Goal: Browse casually: Explore the website without a specific task or goal

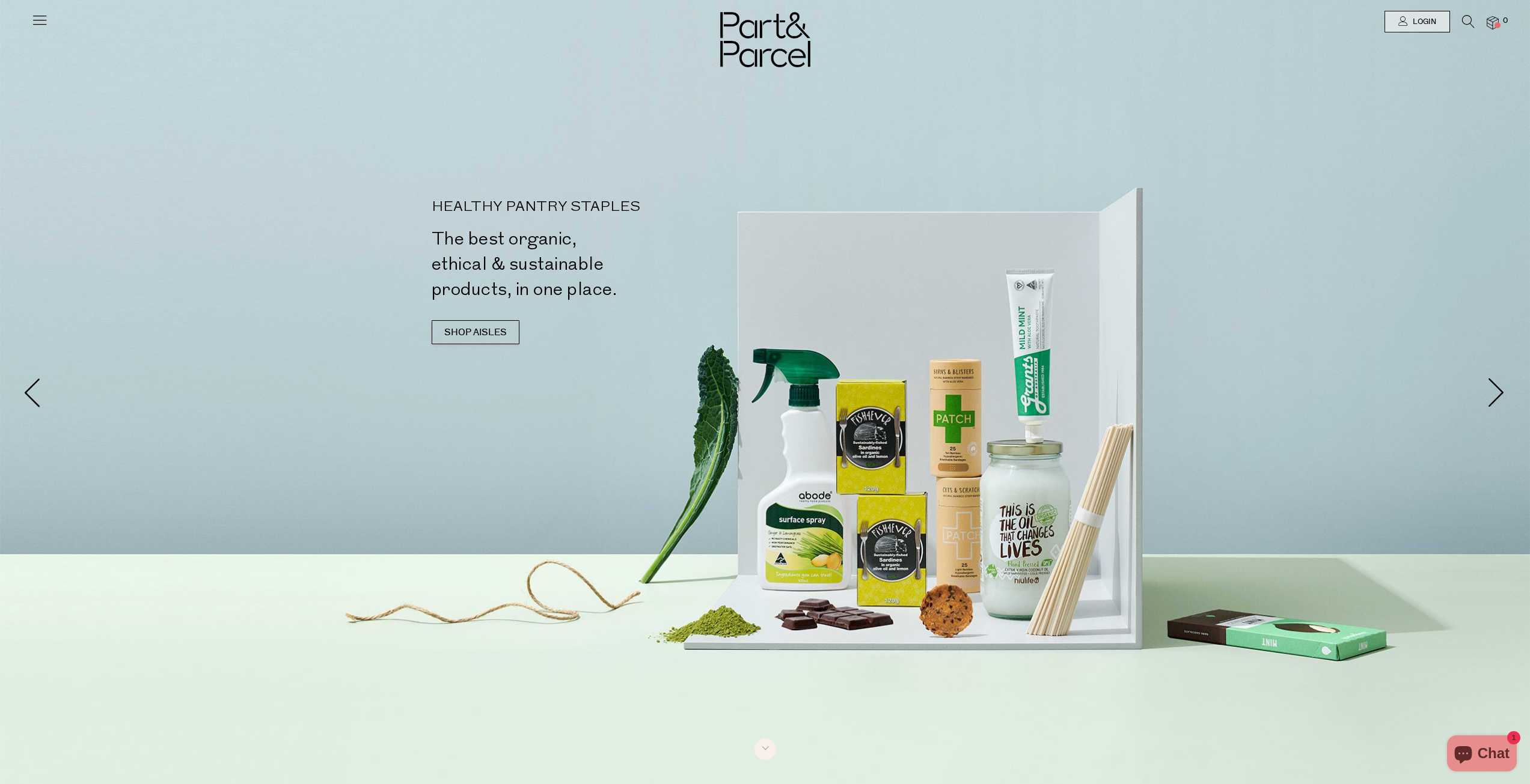
click at [31, 22] on icon at bounding box center [39, 20] width 17 height 17
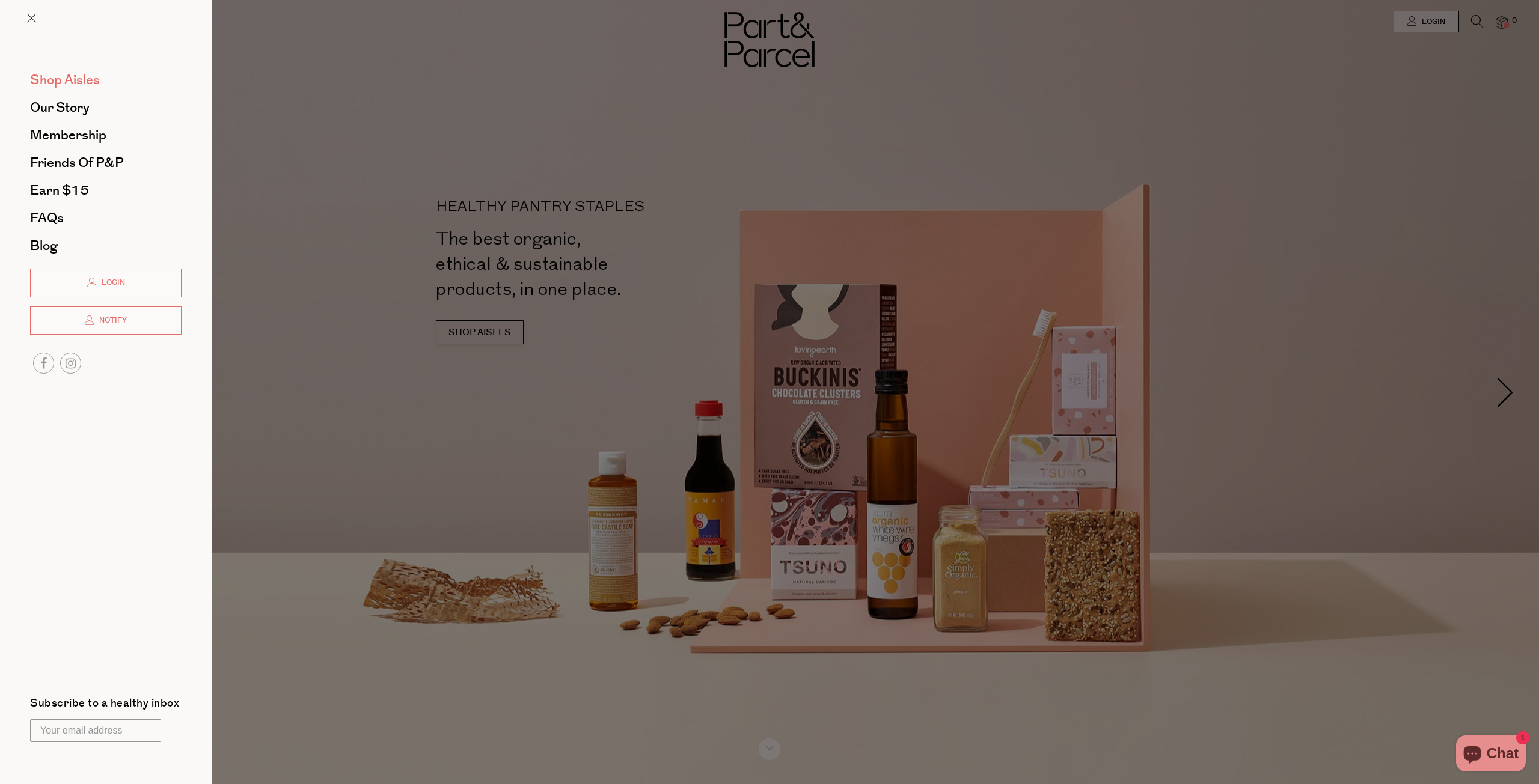
click at [86, 85] on span "Shop Aisles" at bounding box center [65, 79] width 70 height 19
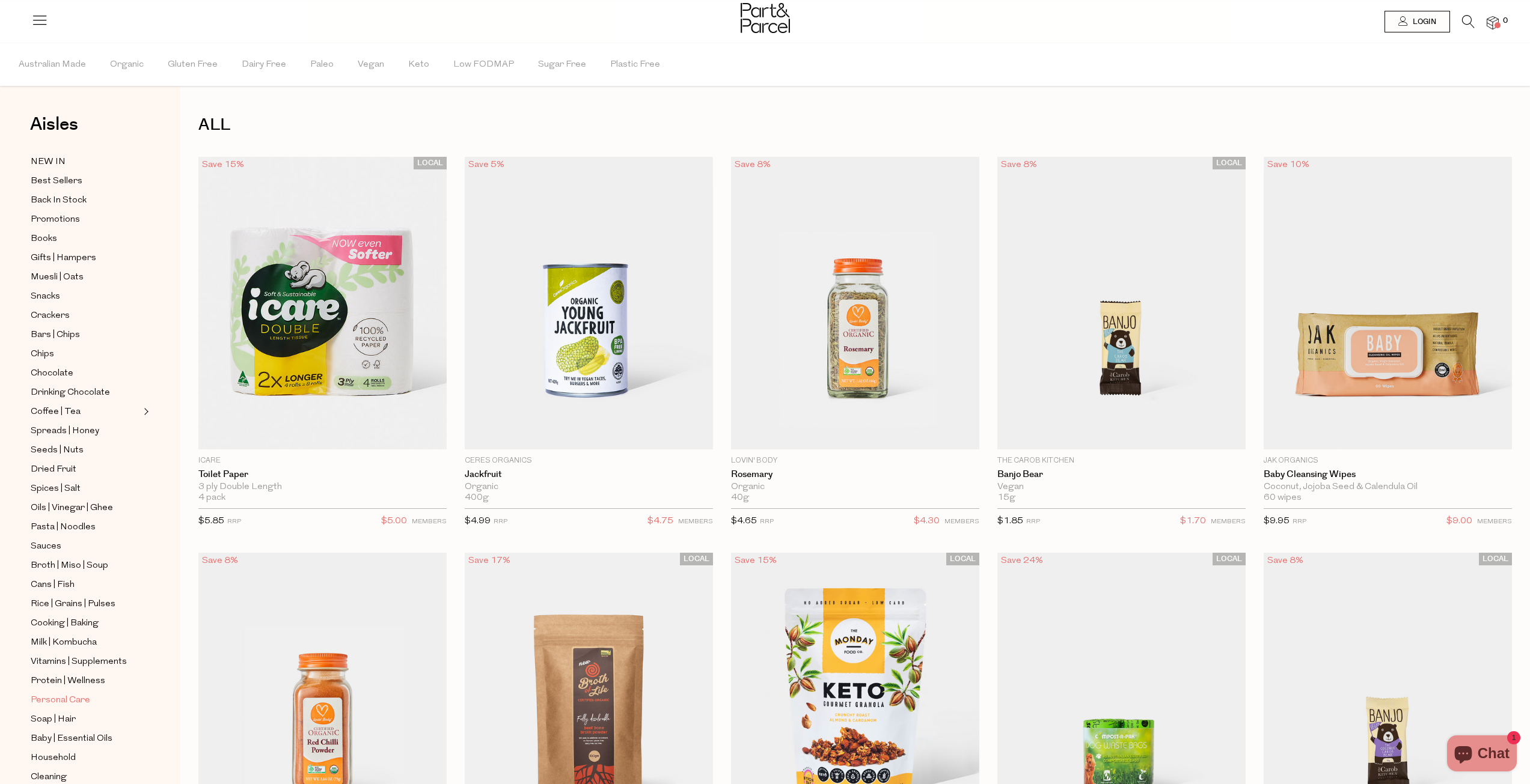
click at [71, 694] on span "Personal Care" at bounding box center [60, 700] width 60 height 14
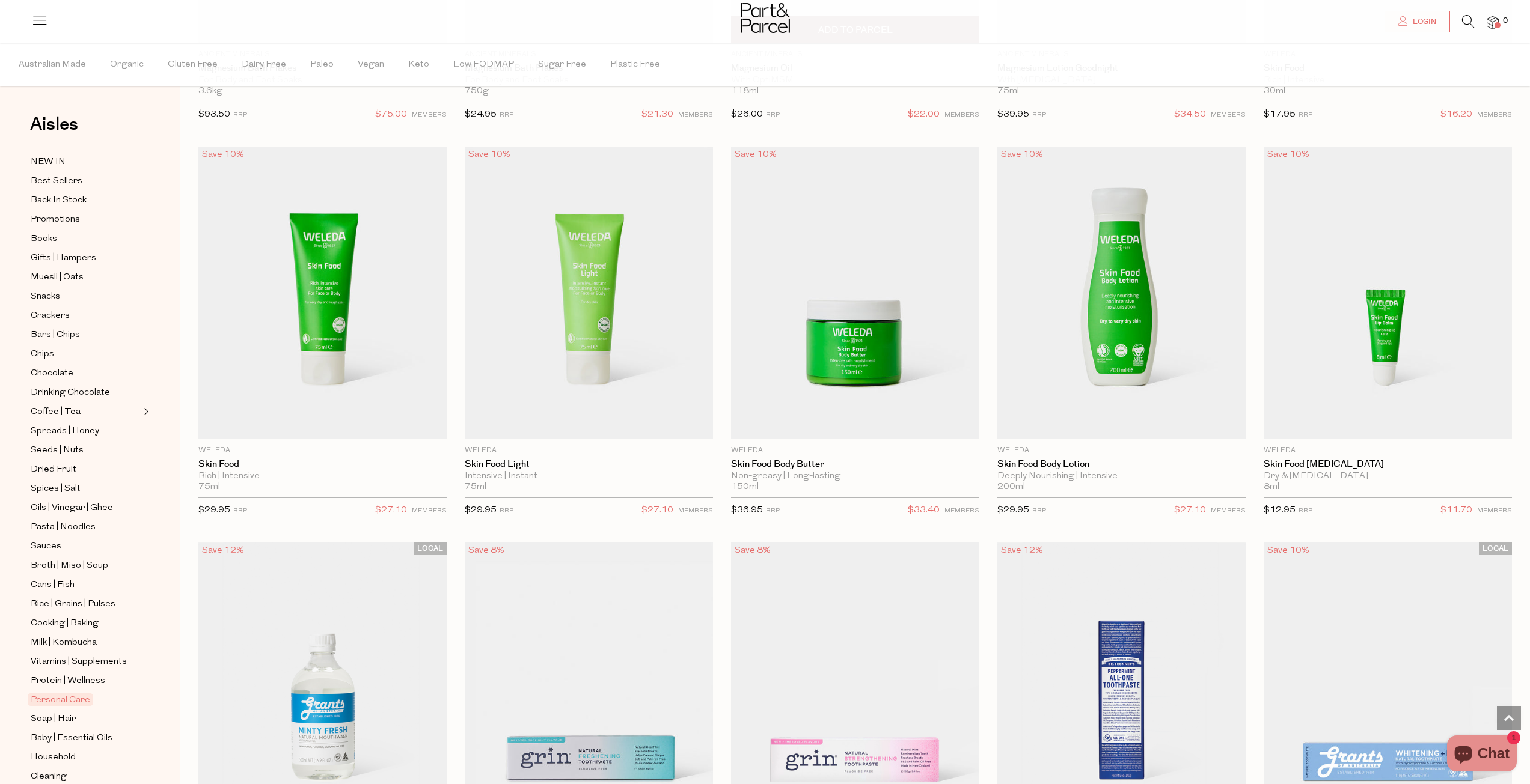
scroll to position [721, 0]
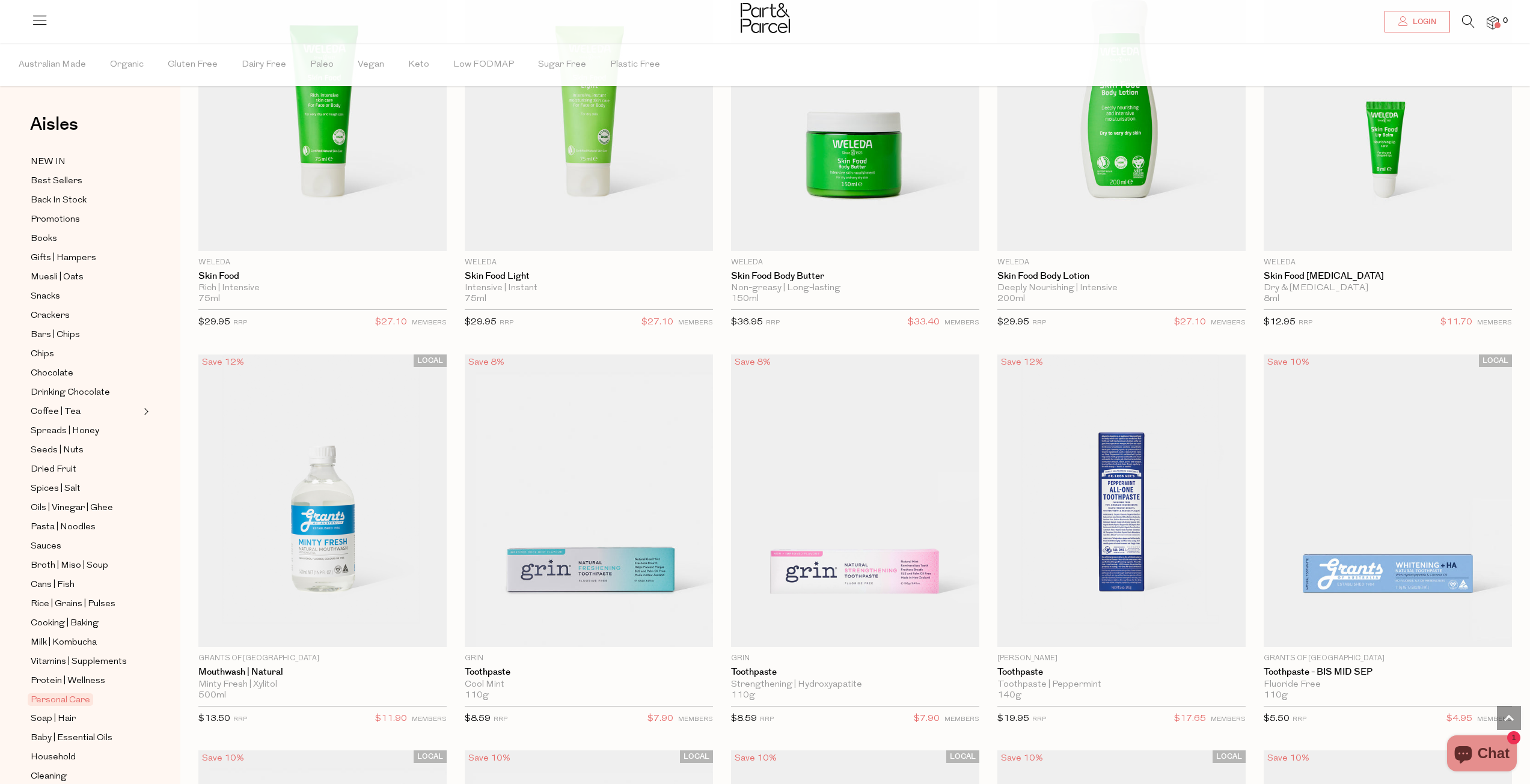
scroll to position [811, 0]
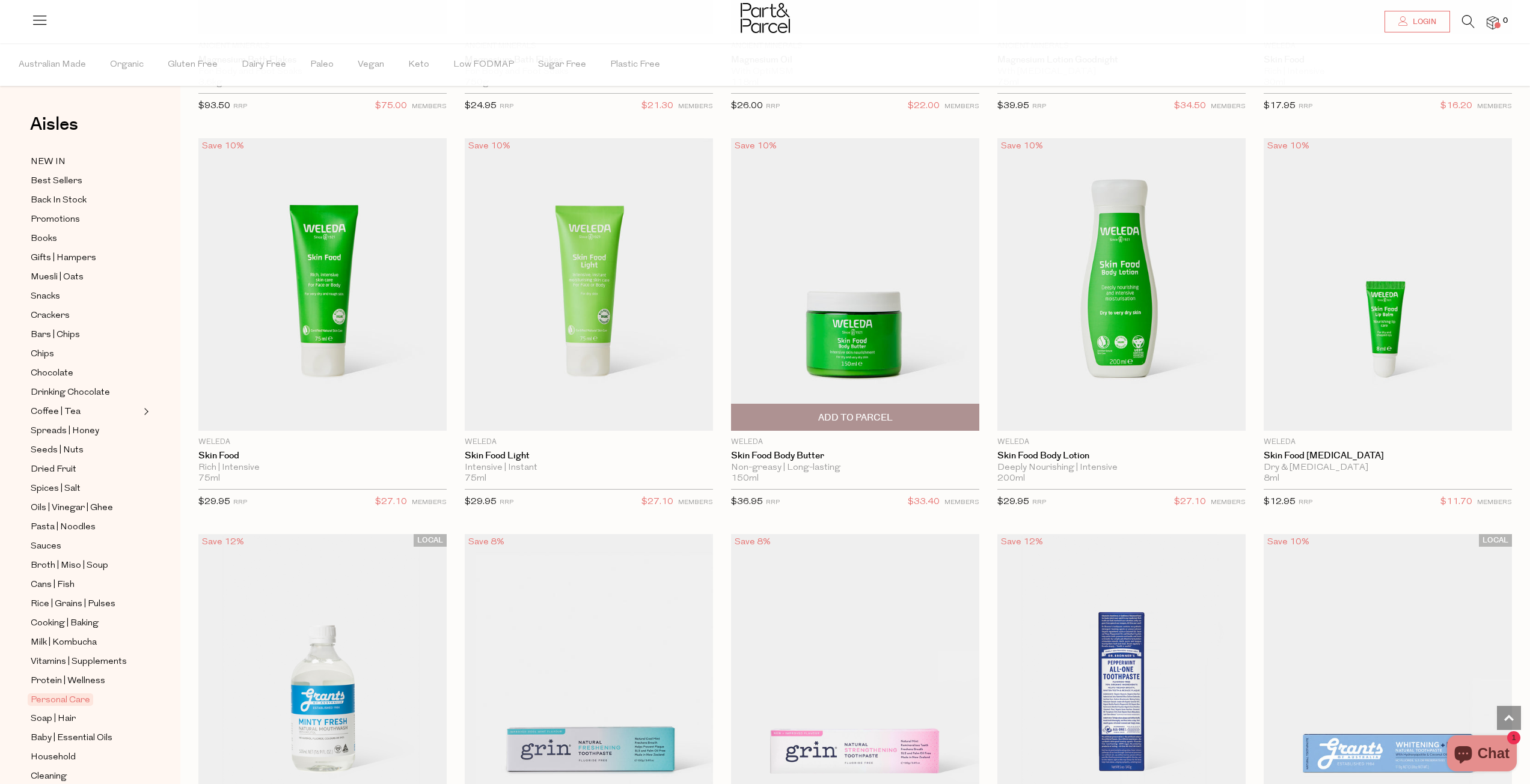
click at [866, 327] on img at bounding box center [855, 285] width 248 height 293
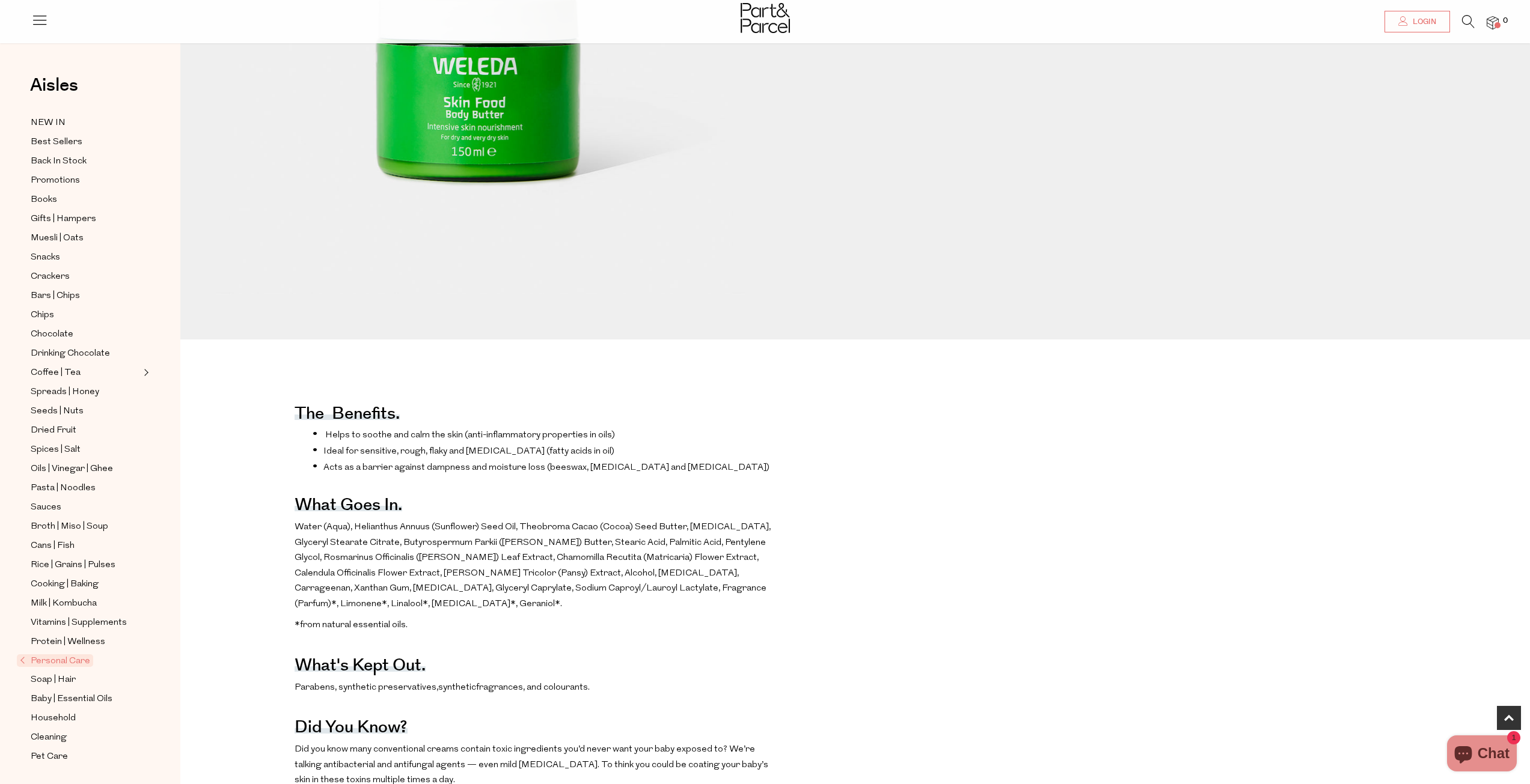
scroll to position [481, 0]
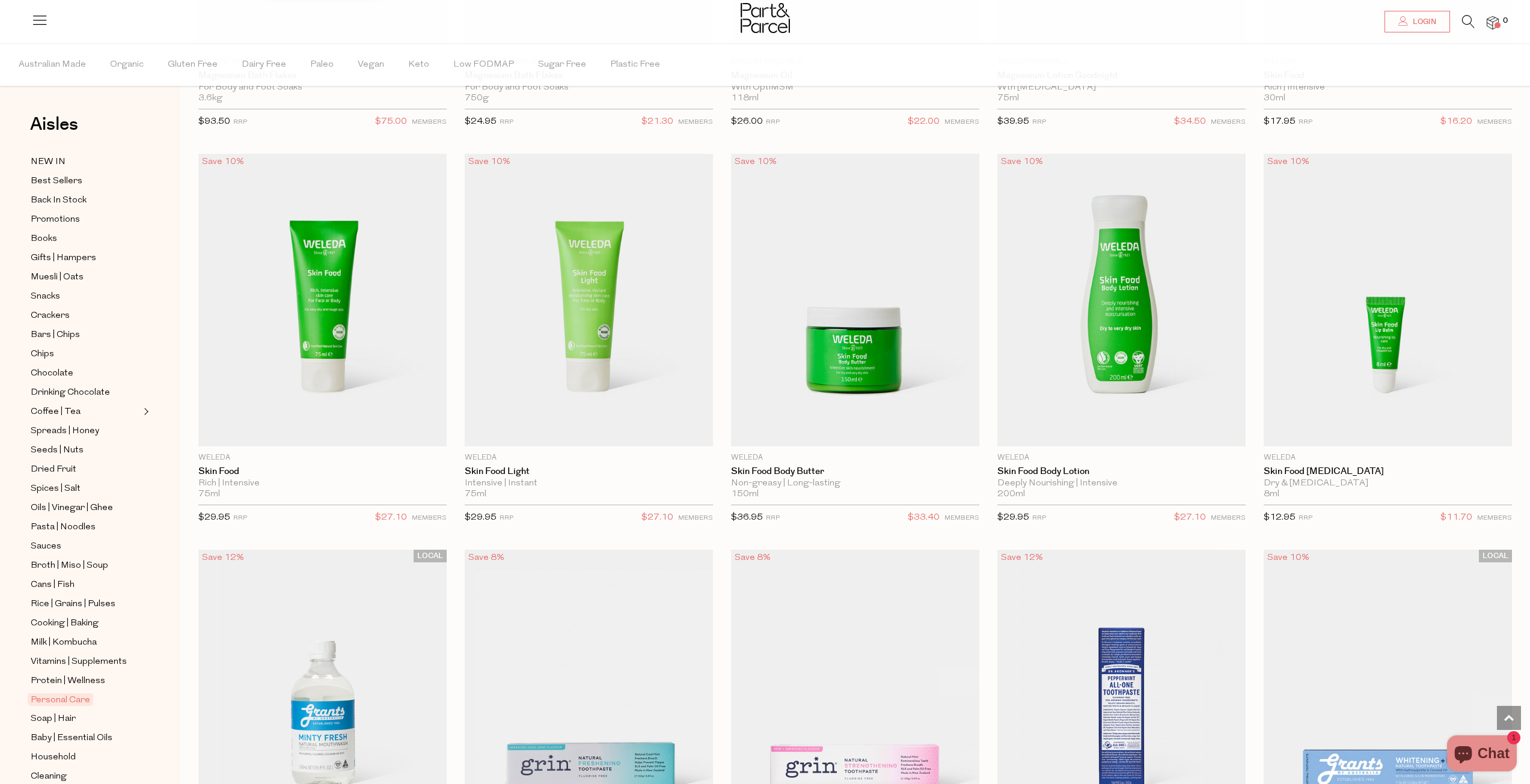
scroll to position [52, 0]
click at [87, 679] on span "Baby | Essential Oils" at bounding box center [71, 686] width 82 height 14
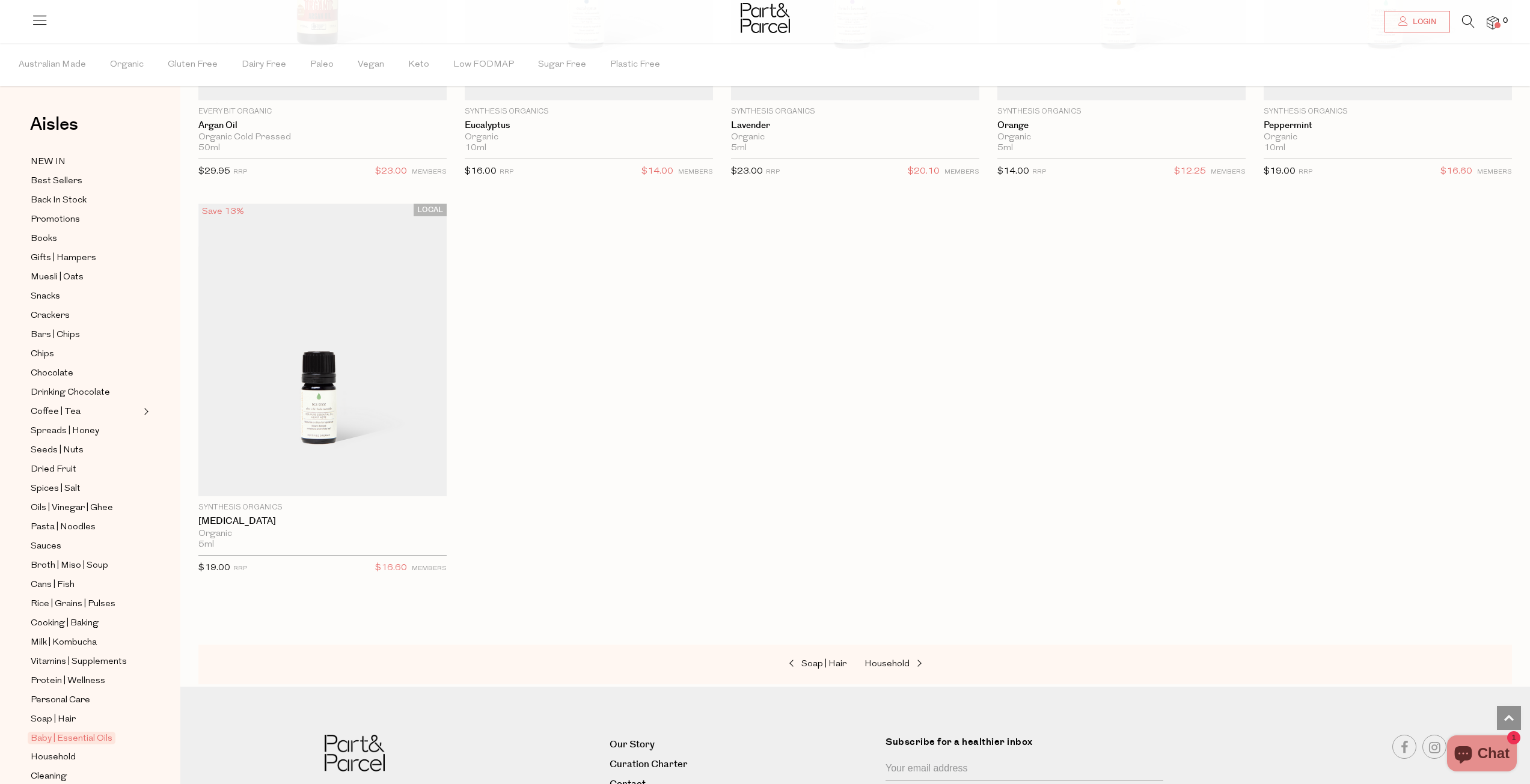
scroll to position [52, 0]
click at [75, 334] on span "Drinking Chocolate" at bounding box center [70, 341] width 79 height 14
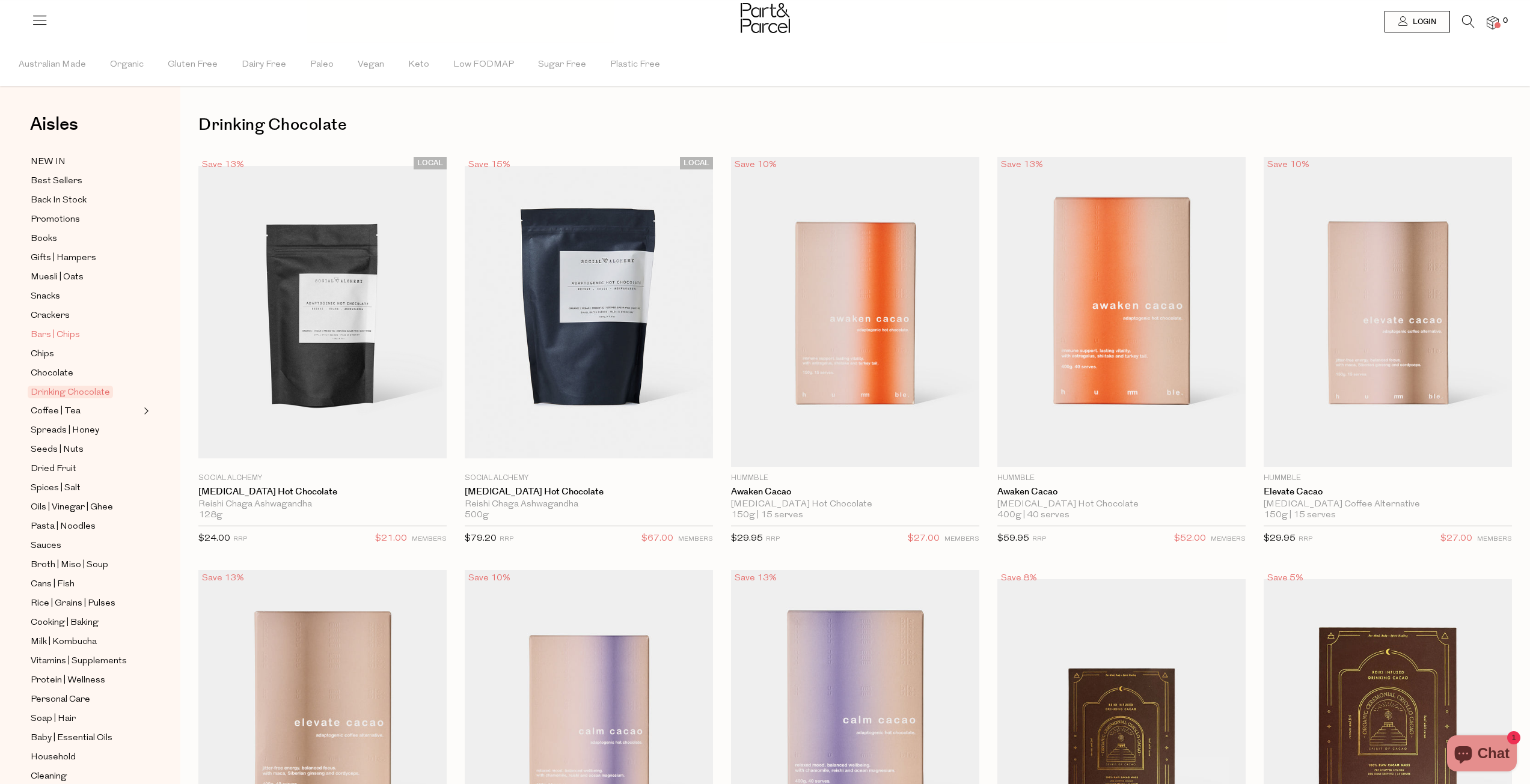
click at [59, 332] on span "Bars | Chips" at bounding box center [55, 335] width 49 height 14
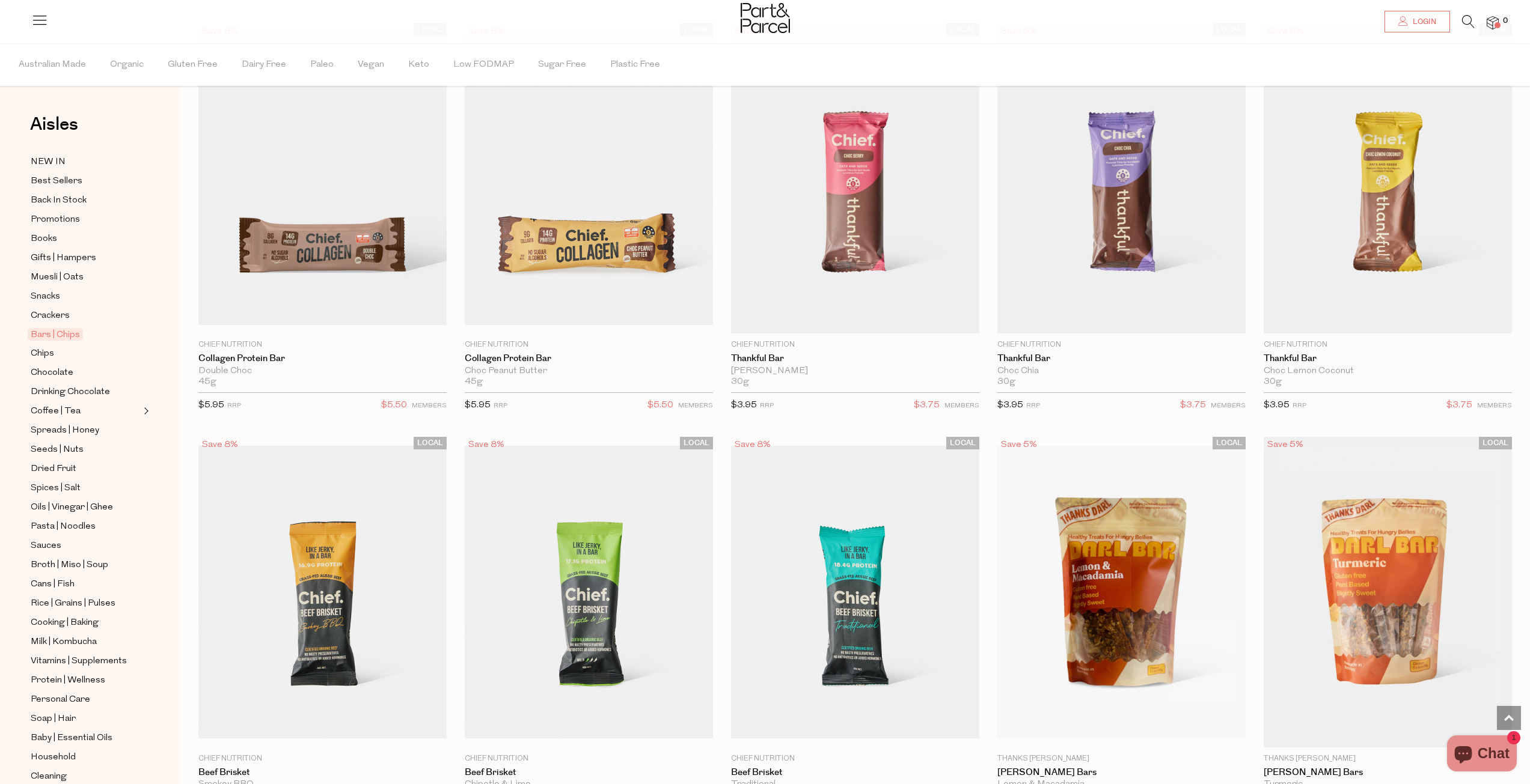
scroll to position [1743, 0]
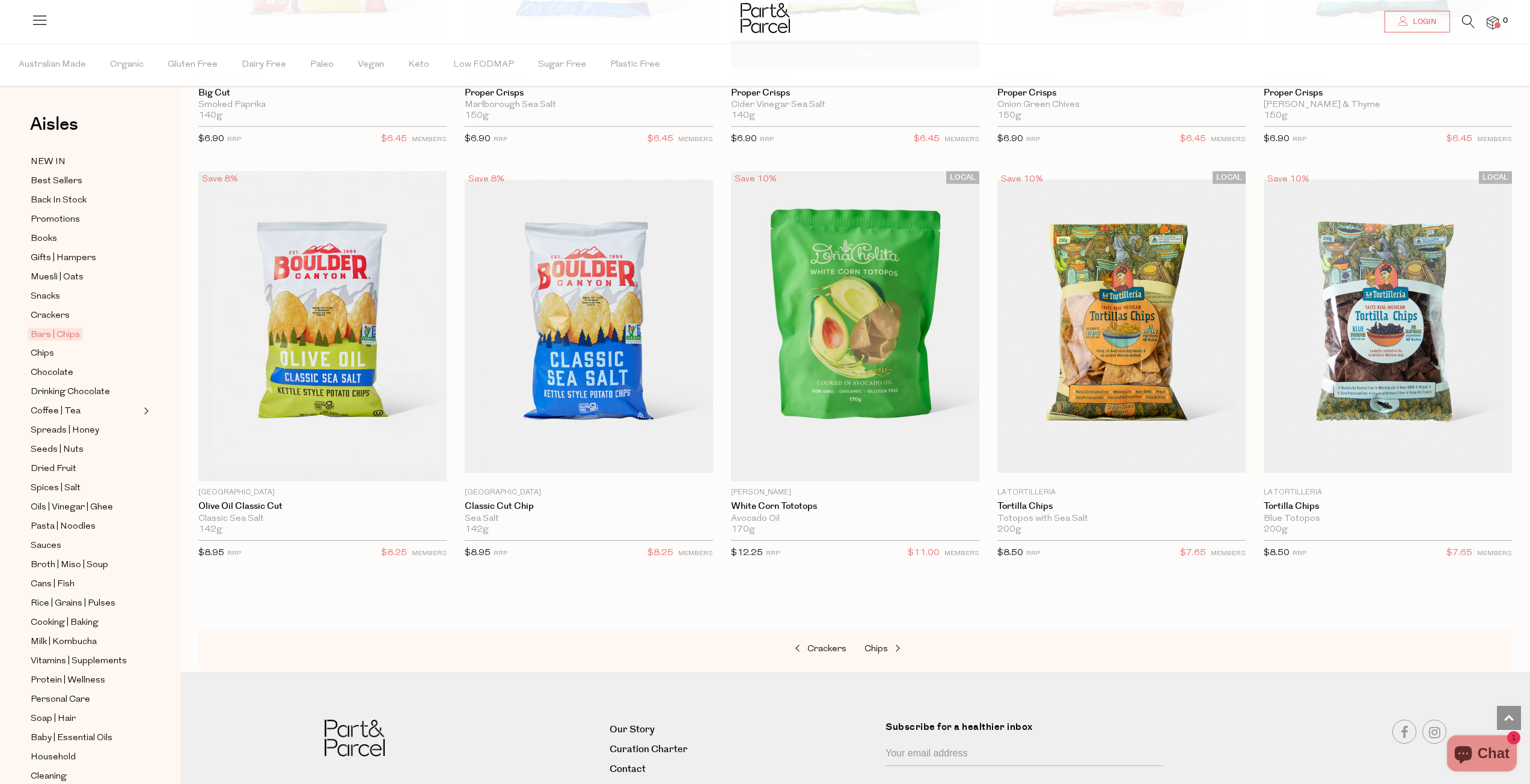
scroll to position [5250, 0]
